Goal: Information Seeking & Learning: Understand process/instructions

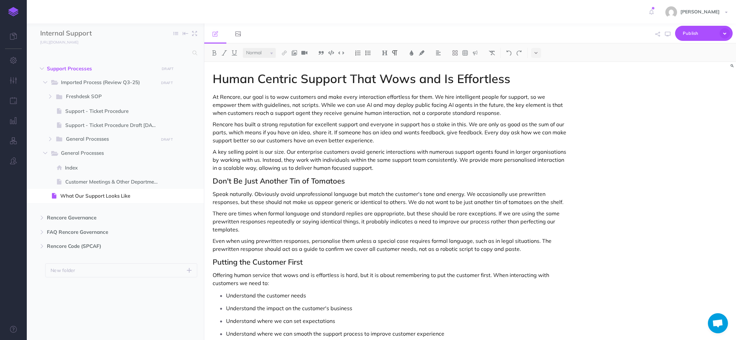
select select "null"
click at [14, 63] on icon "button" at bounding box center [13, 60] width 7 height 7
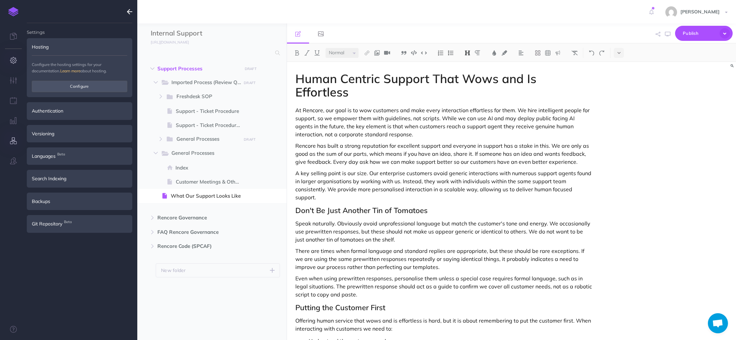
click at [14, 139] on icon "button" at bounding box center [13, 140] width 7 height 7
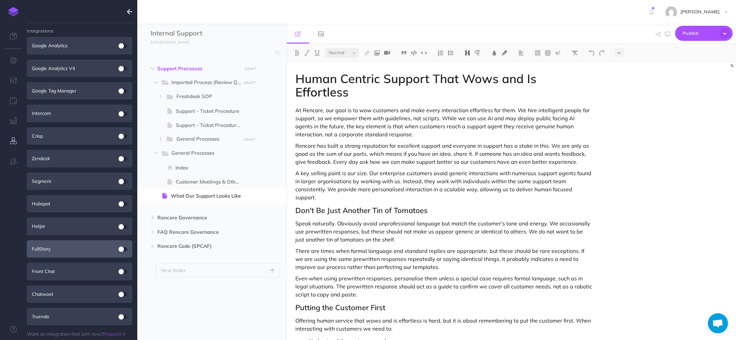
scroll to position [4, 0]
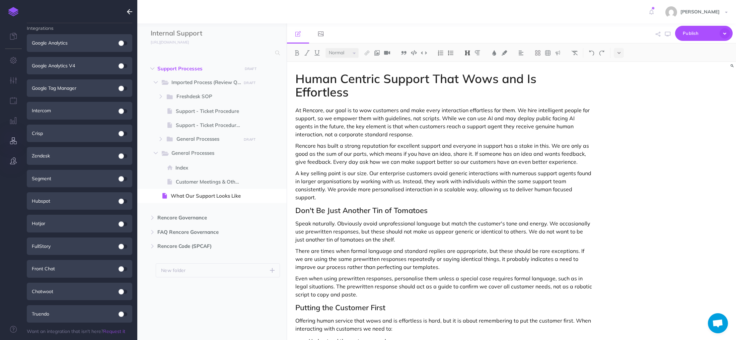
click at [12, 162] on icon "button" at bounding box center [13, 160] width 7 height 7
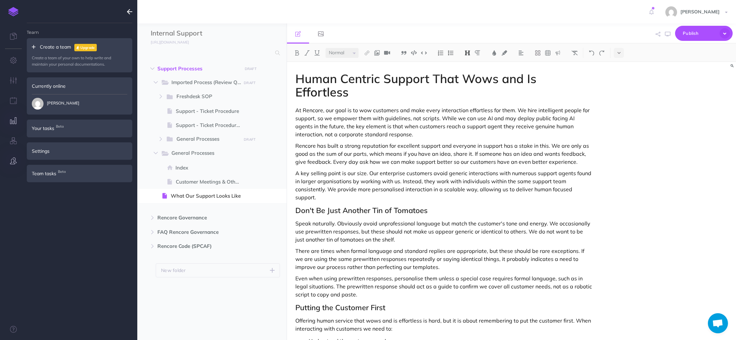
click at [14, 126] on button "button" at bounding box center [13, 121] width 27 height 20
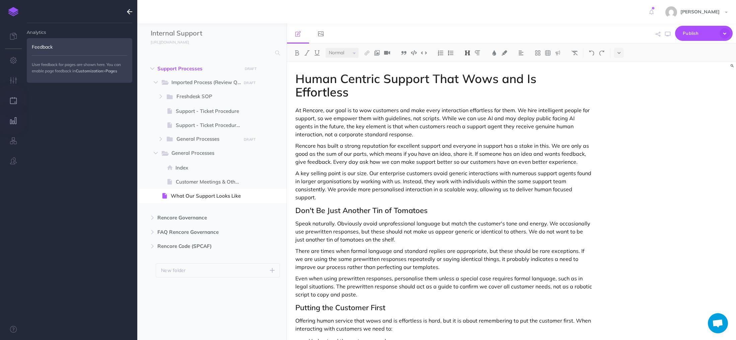
click at [14, 102] on icon "button" at bounding box center [13, 100] width 7 height 7
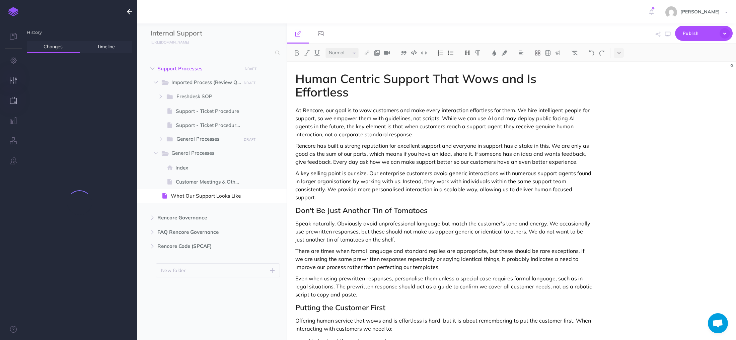
click at [11, 75] on button "button" at bounding box center [13, 81] width 27 height 20
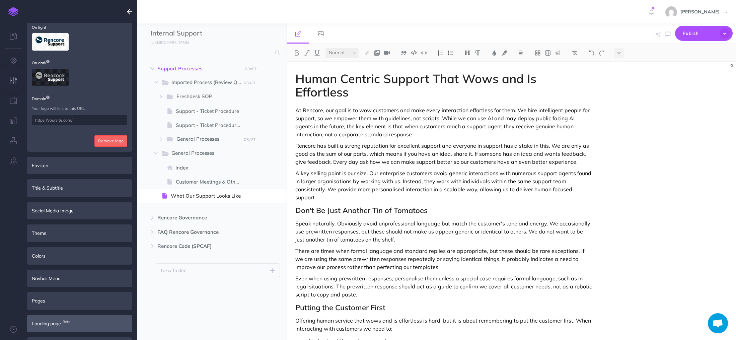
scroll to position [59, 0]
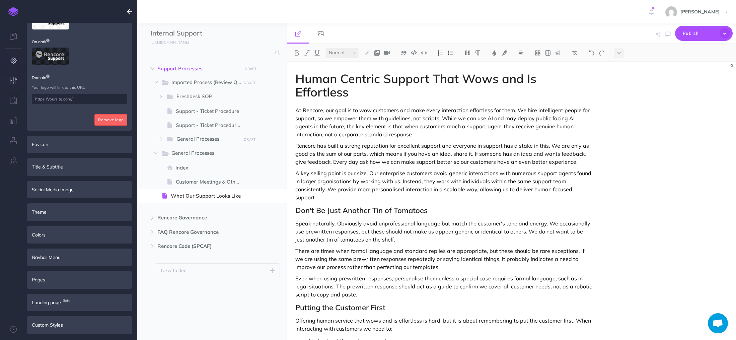
click at [16, 59] on icon "button" at bounding box center [13, 60] width 7 height 7
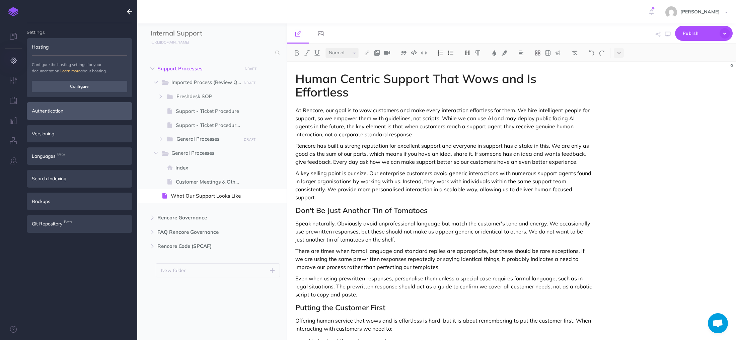
click at [41, 112] on div "Authentication" at bounding box center [79, 110] width 105 height 17
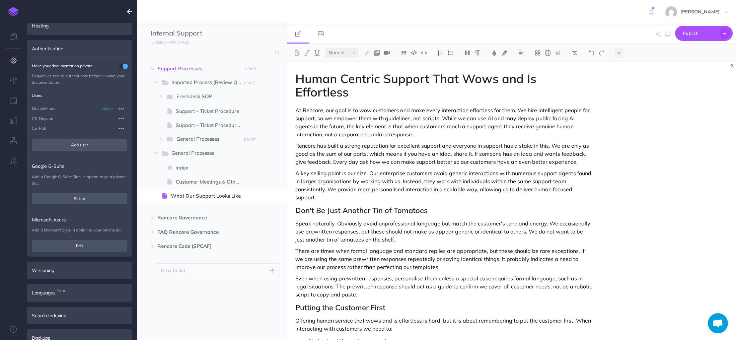
scroll to position [24, 0]
click at [395, 206] on h2 "Don't Be Just Another Tin of Tomatoes" at bounding box center [444, 210] width 298 height 8
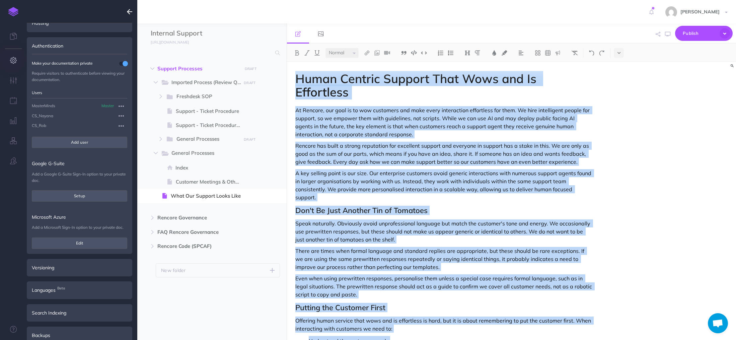
copy div "Human Centric Support That Wows and Is Effortless At Rencore, our goal is to wo…"
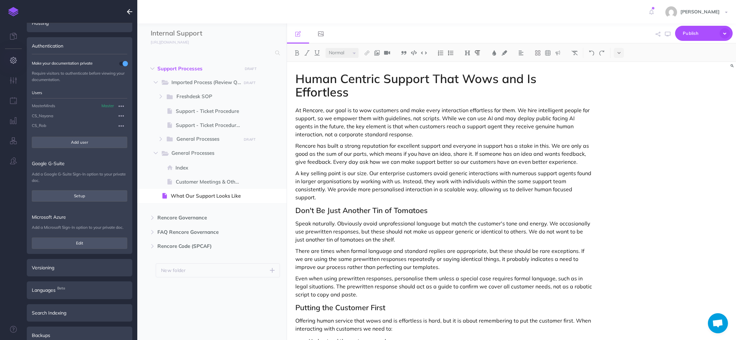
click at [501, 142] on p "Rencore has built a strong reputation for excellent support and everyone in sup…" at bounding box center [444, 154] width 298 height 24
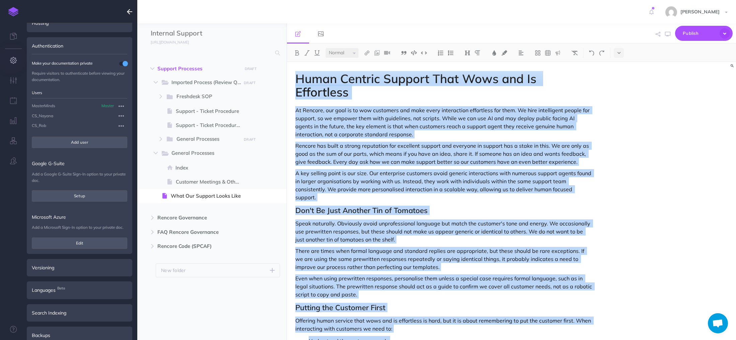
click at [539, 169] on p "A key selling point is our size. Our enterprise customers avoid generic interac…" at bounding box center [444, 185] width 298 height 32
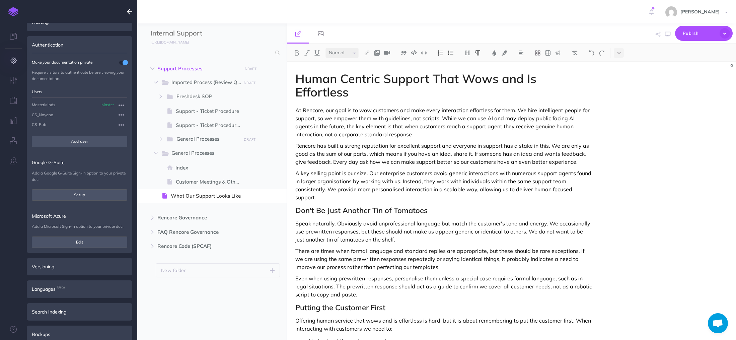
scroll to position [25, 0]
click at [72, 243] on button "Edit" at bounding box center [79, 241] width 95 height 11
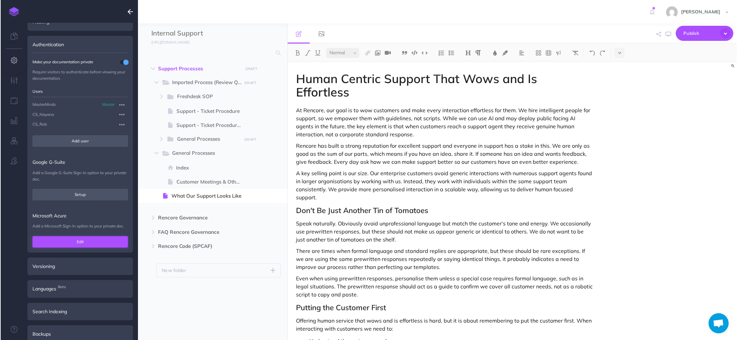
scroll to position [0, 0]
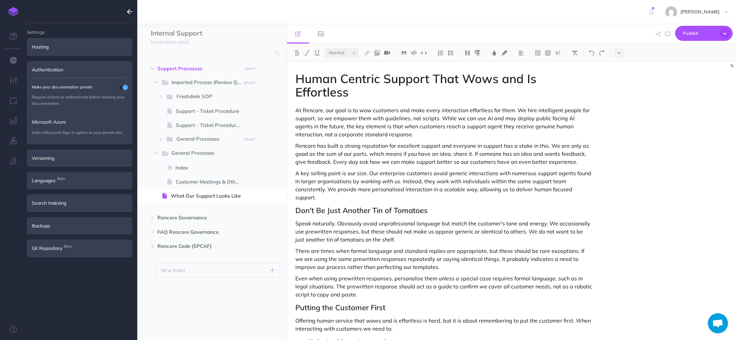
click at [86, 132] on p "Add a Microsoft Sign-In option to your private doc." at bounding box center [79, 132] width 95 height 6
click at [58, 124] on span "Microsoft Azure" at bounding box center [79, 121] width 105 height 17
click at [128, 11] on icon "button" at bounding box center [129, 12] width 5 height 8
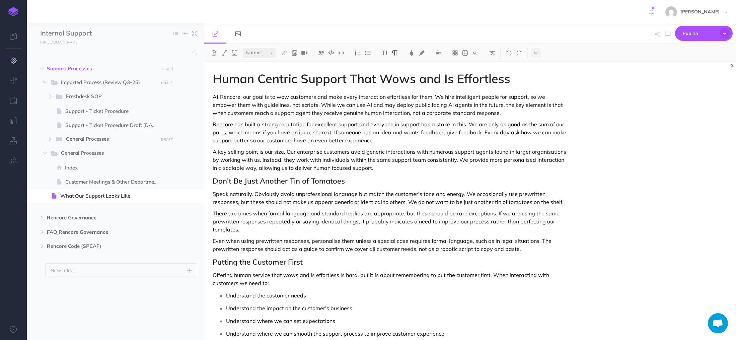
click at [12, 63] on icon "button" at bounding box center [13, 60] width 7 height 7
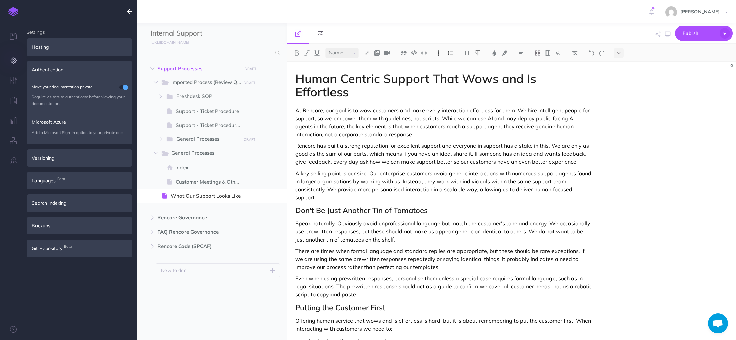
click at [12, 64] on button "button" at bounding box center [13, 61] width 27 height 20
click at [14, 60] on icon "button" at bounding box center [13, 60] width 7 height 7
click at [14, 82] on icon "button" at bounding box center [13, 80] width 7 height 7
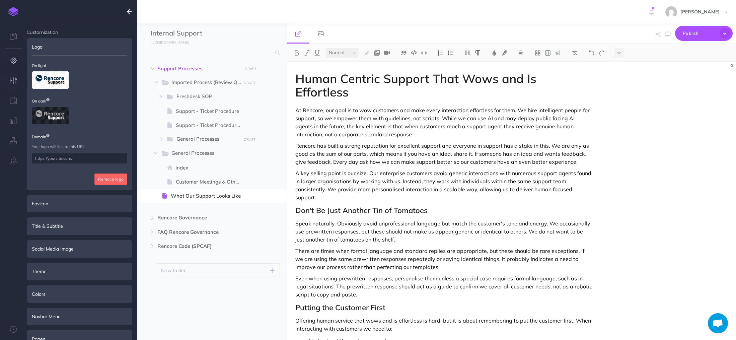
click at [13, 60] on icon "button" at bounding box center [13, 60] width 7 height 7
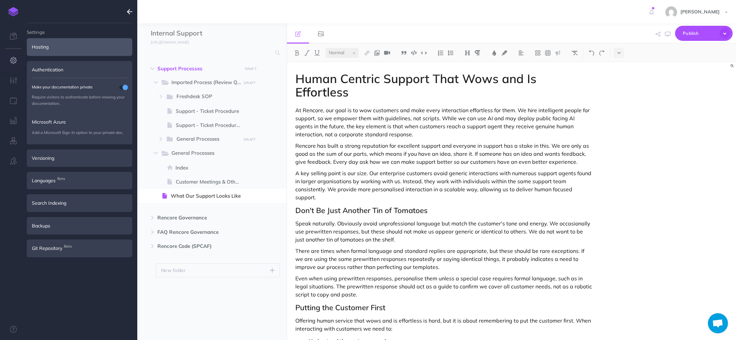
click at [54, 43] on div "Hosting" at bounding box center [79, 46] width 105 height 17
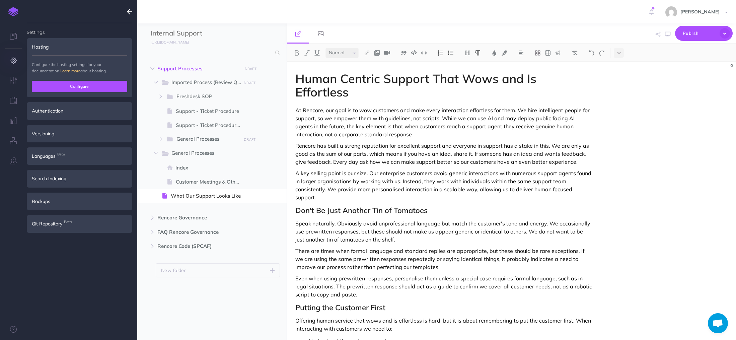
click at [75, 84] on button "Configure" at bounding box center [79, 86] width 95 height 11
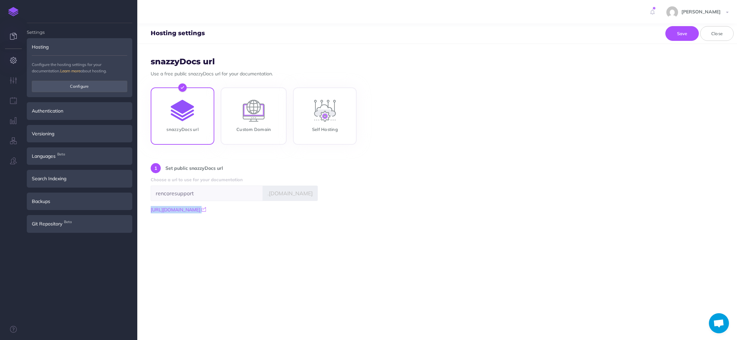
click at [13, 36] on icon at bounding box center [13, 36] width 7 height 7
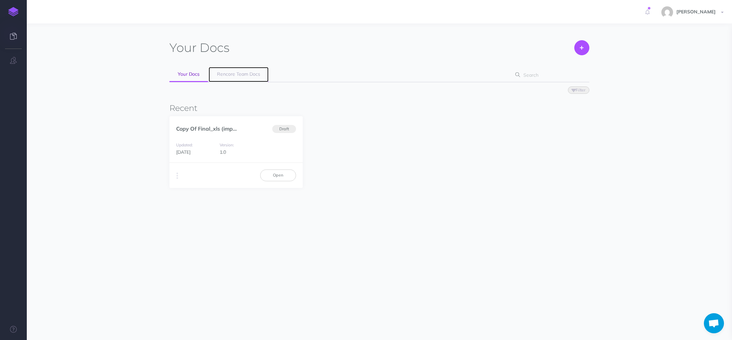
click at [229, 78] on link "Rencore Team Docs" at bounding box center [239, 74] width 60 height 15
click at [235, 77] on span "Rencore Team Docs" at bounding box center [238, 74] width 43 height 6
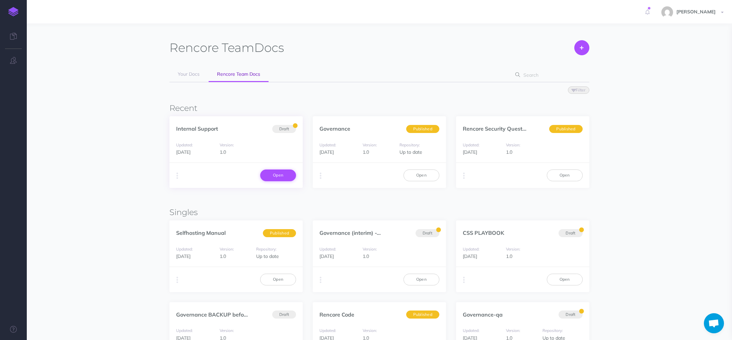
click at [286, 171] on link "Open" at bounding box center [278, 174] width 36 height 11
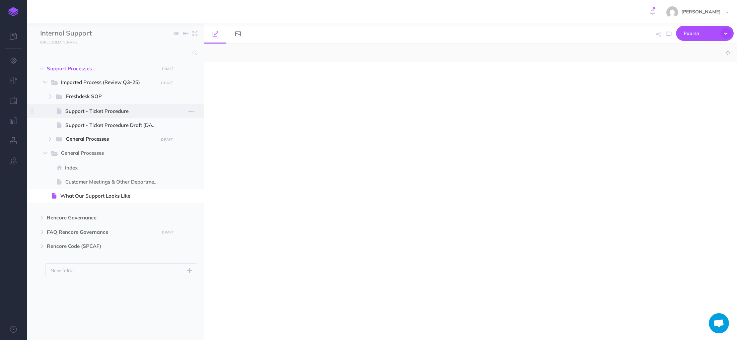
select select "null"
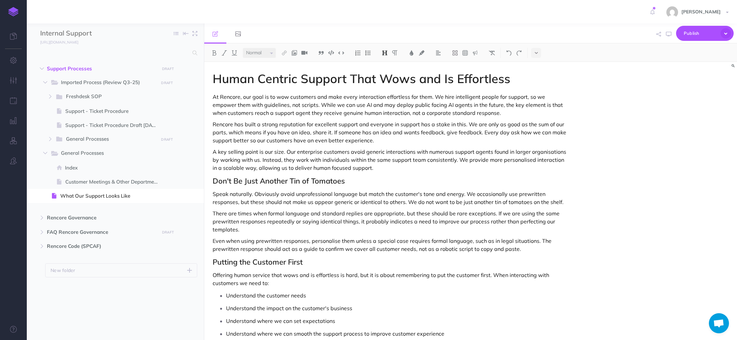
click at [285, 151] on p "A key selling point is our size. Our enterprise customers avoid generic interac…" at bounding box center [391, 160] width 356 height 24
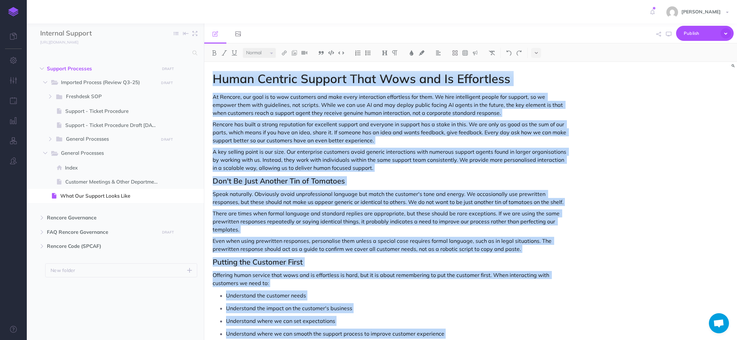
copy div "Human Centric Support That Wows and Is Effortless At Rencore, our goal is to wo…"
click at [286, 153] on p "A key selling point is our size. Our enterprise customers avoid generic interac…" at bounding box center [391, 160] width 356 height 24
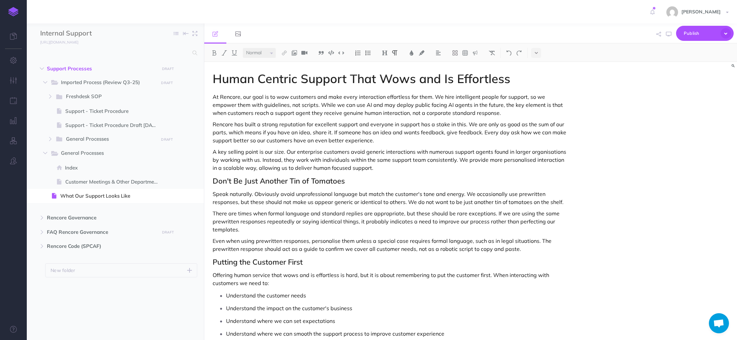
drag, startPoint x: 300, startPoint y: 152, endPoint x: 298, endPoint y: 144, distance: 7.6
click at [299, 149] on p "A key selling point is our size. Our enterprise customers avoid generic interac…" at bounding box center [391, 160] width 356 height 24
click at [222, 134] on p "Rencore has built a strong reputation for excellent support and everyone in sup…" at bounding box center [391, 132] width 356 height 24
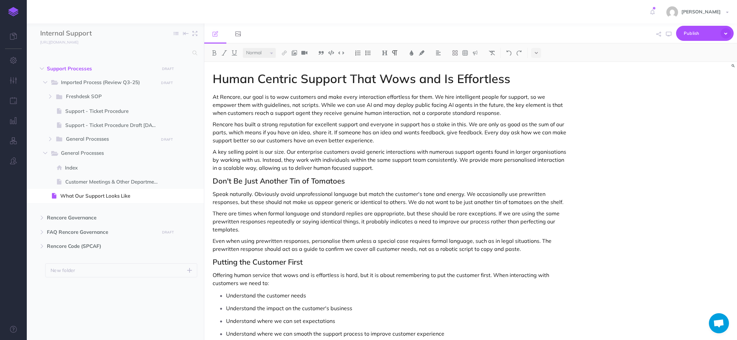
scroll to position [348, 0]
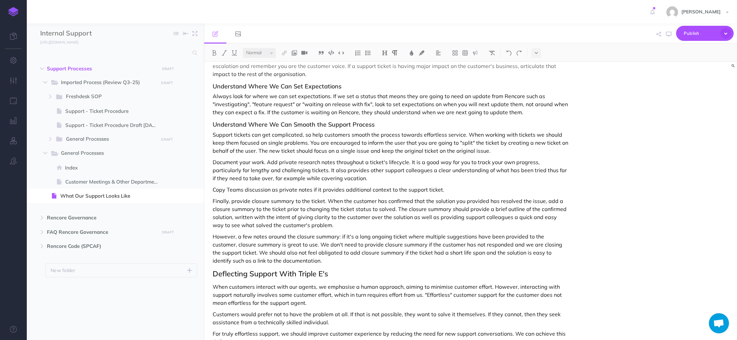
click at [378, 248] on p "However, a few notes around the closure summary: if it's a long ongoing ticket …" at bounding box center [391, 248] width 356 height 32
click at [340, 248] on p "However, a few notes around the closure summary: if it's a long ongoing ticket …" at bounding box center [391, 248] width 356 height 32
click at [283, 256] on p "However, a few notes around the closure summary: if it's a long ongoing ticket …" at bounding box center [391, 248] width 356 height 32
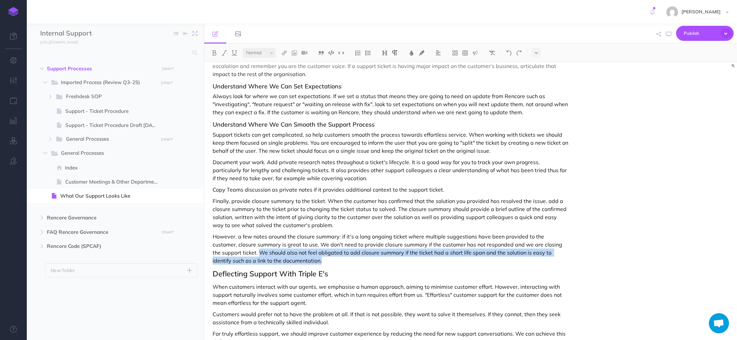
drag, startPoint x: 280, startPoint y: 262, endPoint x: 230, endPoint y: 251, distance: 51.3
click at [230, 251] on p "However, a few notes around the closure summary: if it's a long ongoing ticket …" at bounding box center [391, 248] width 356 height 32
copy p "We should also not feel obligated to add closure summary if the ticket had a sh…"
